Goal: Transaction & Acquisition: Purchase product/service

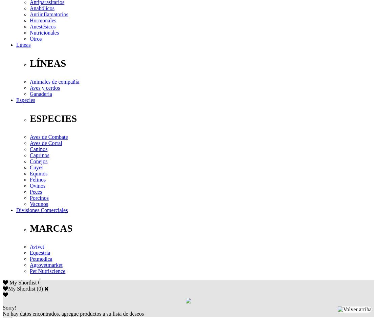
scroll to position [169, 0]
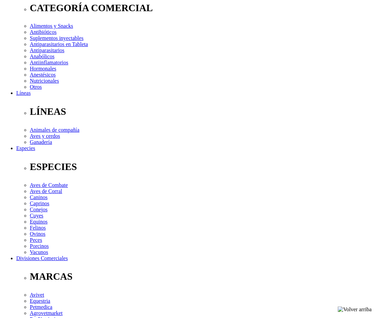
scroll to position [102, 0]
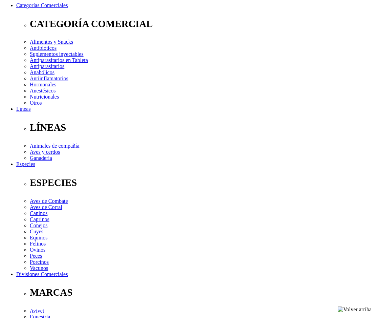
select select "202"
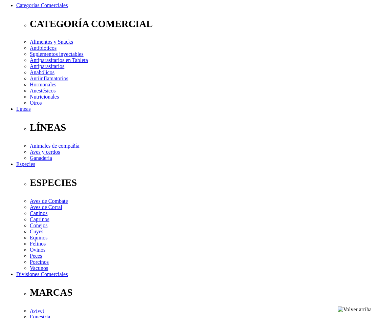
select select "33"
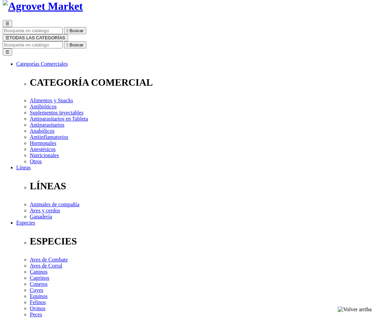
scroll to position [34, 0]
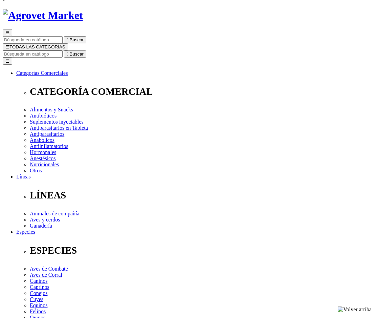
drag, startPoint x: 194, startPoint y: 81, endPoint x: 241, endPoint y: 80, distance: 47.7
copy h1 "ProGuard® 4"
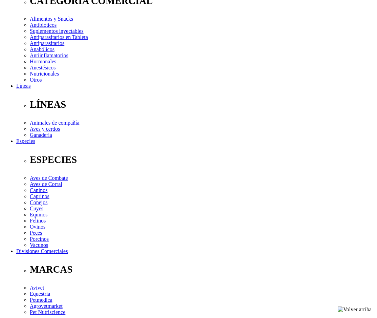
scroll to position [135, 0]
